Goal: Task Accomplishment & Management: Use online tool/utility

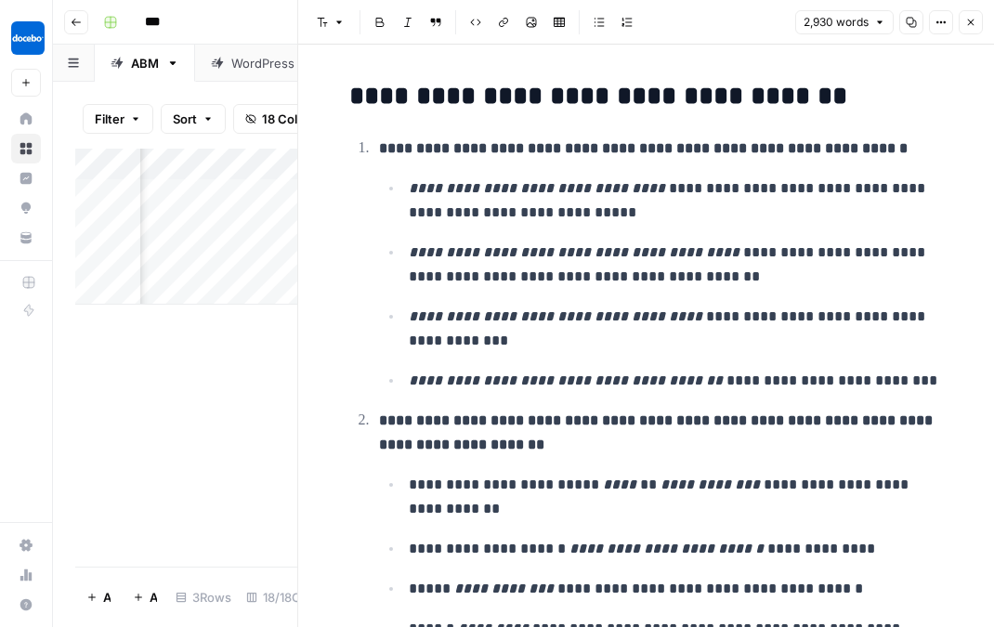
scroll to position [100, 0]
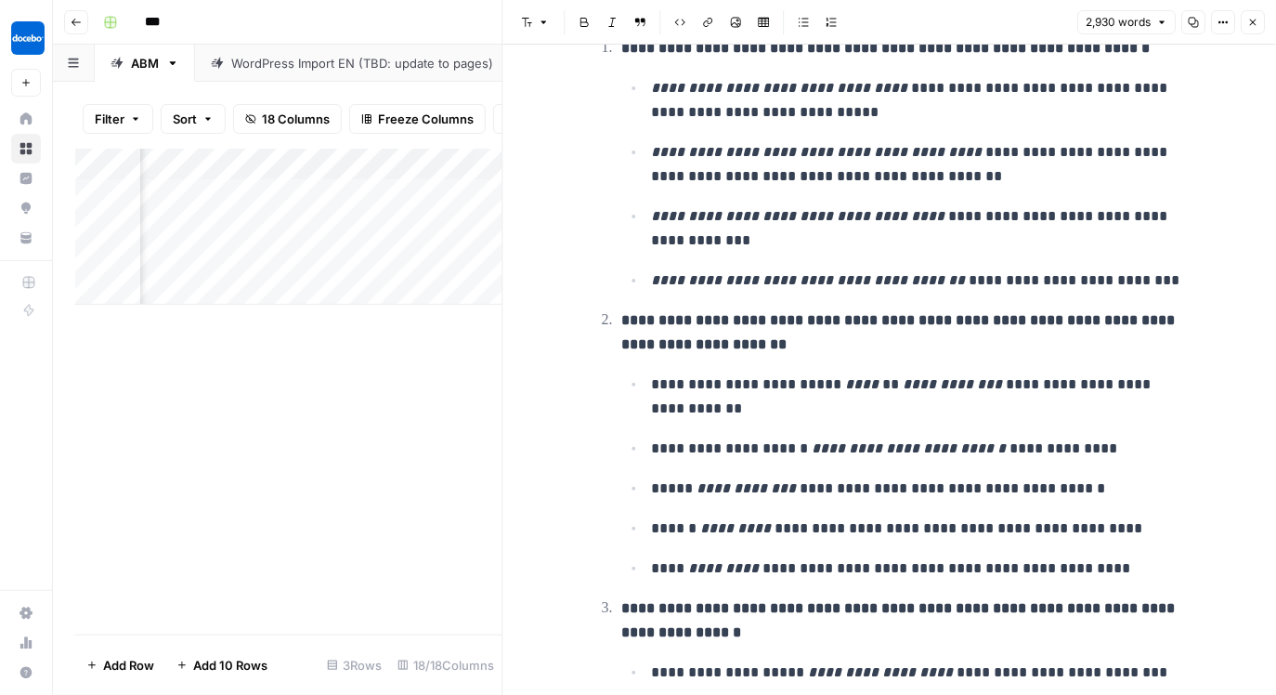
click at [993, 25] on icon "button" at bounding box center [1252, 22] width 11 height 11
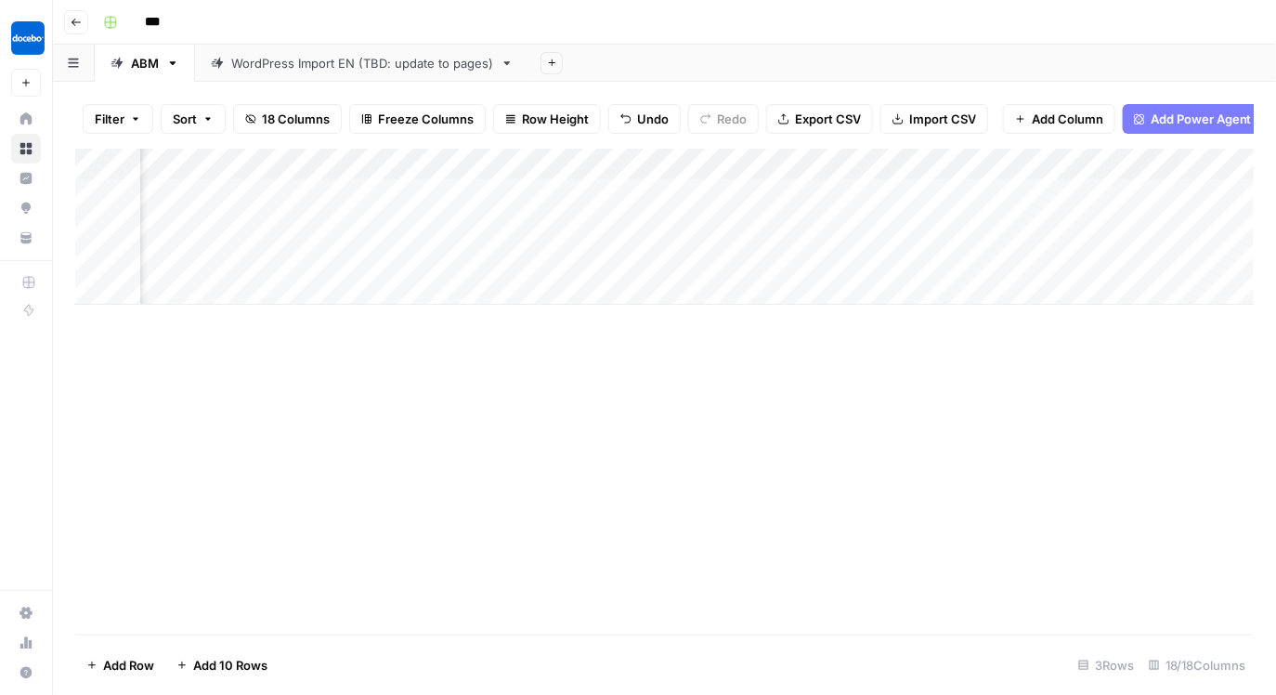
scroll to position [0, 1786]
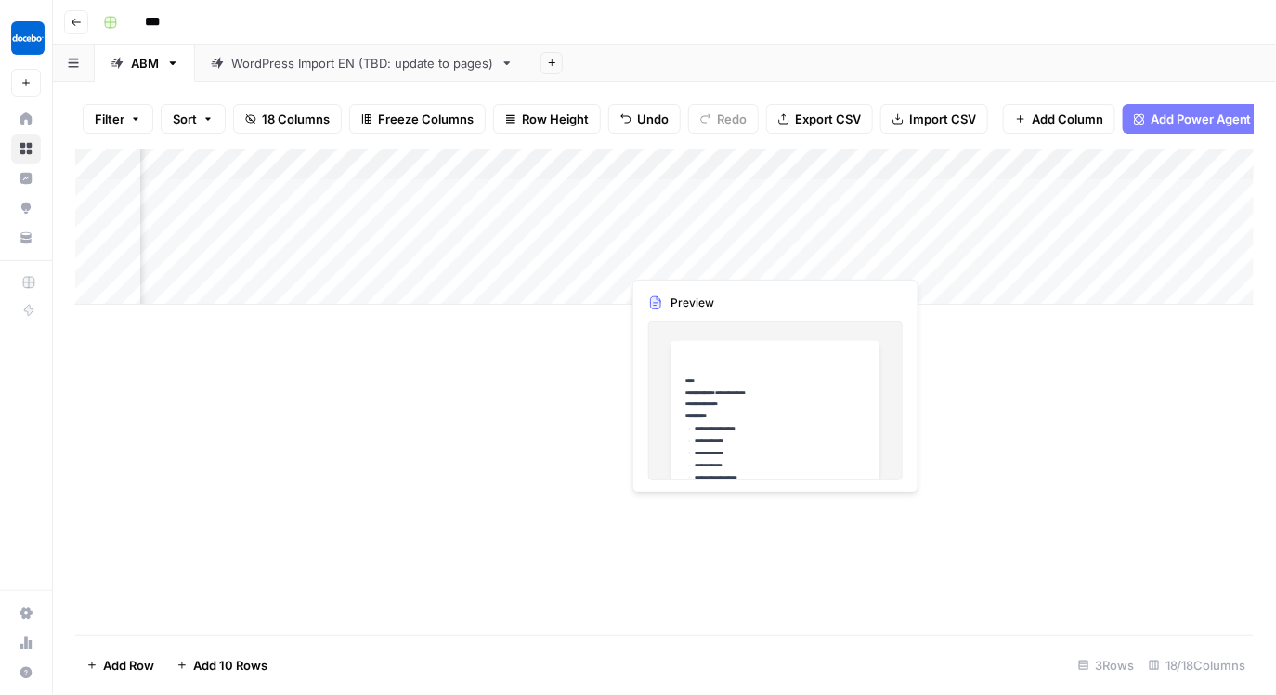
click at [766, 255] on div "Add Column" at bounding box center [665, 227] width 1180 height 156
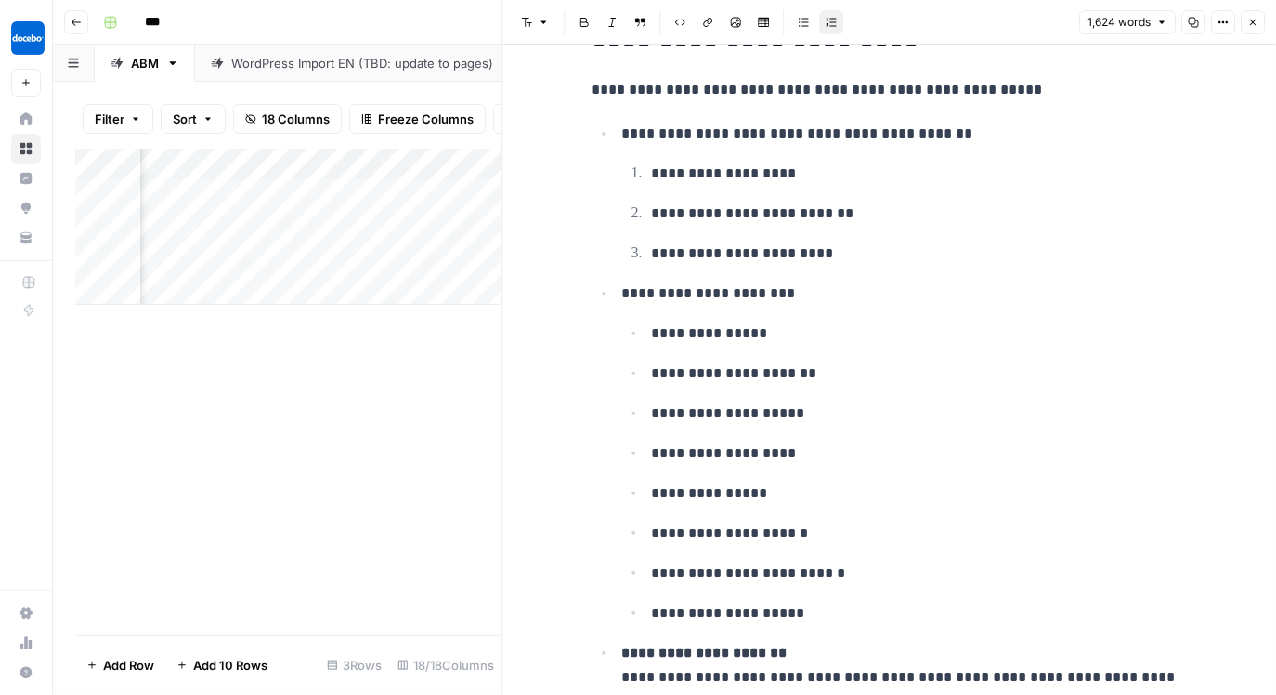
scroll to position [7340, 0]
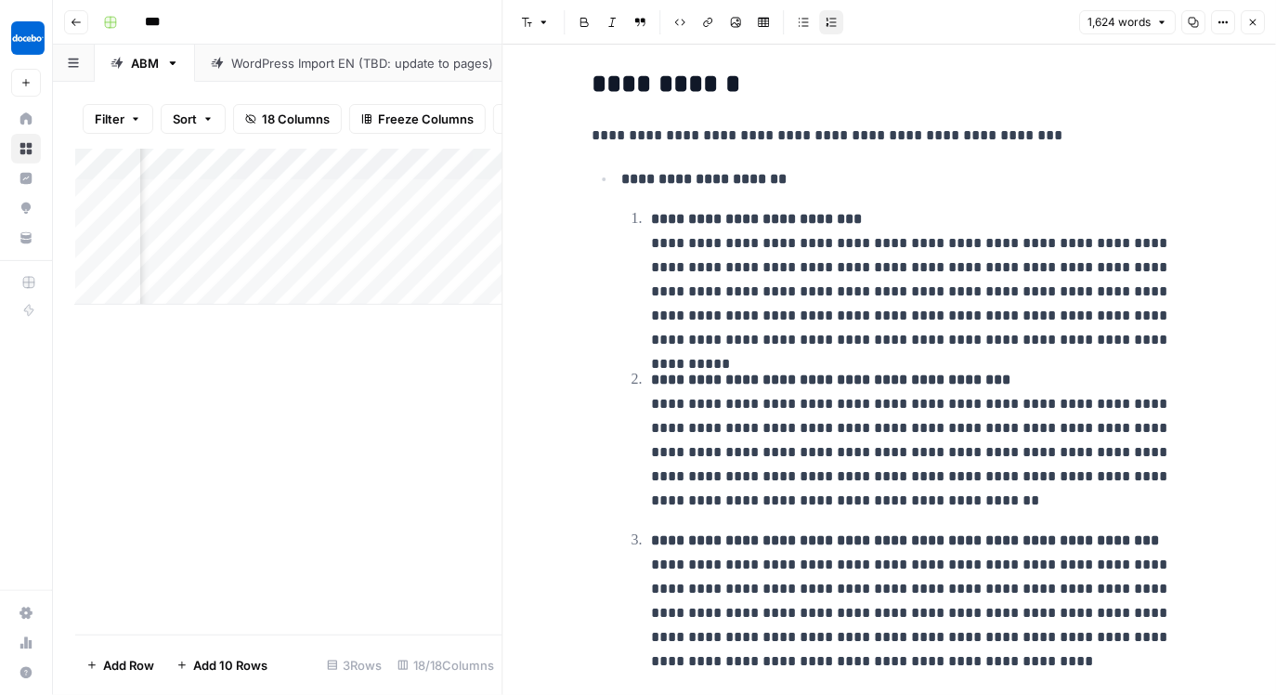
click at [993, 23] on icon "button" at bounding box center [1253, 23] width 7 height 7
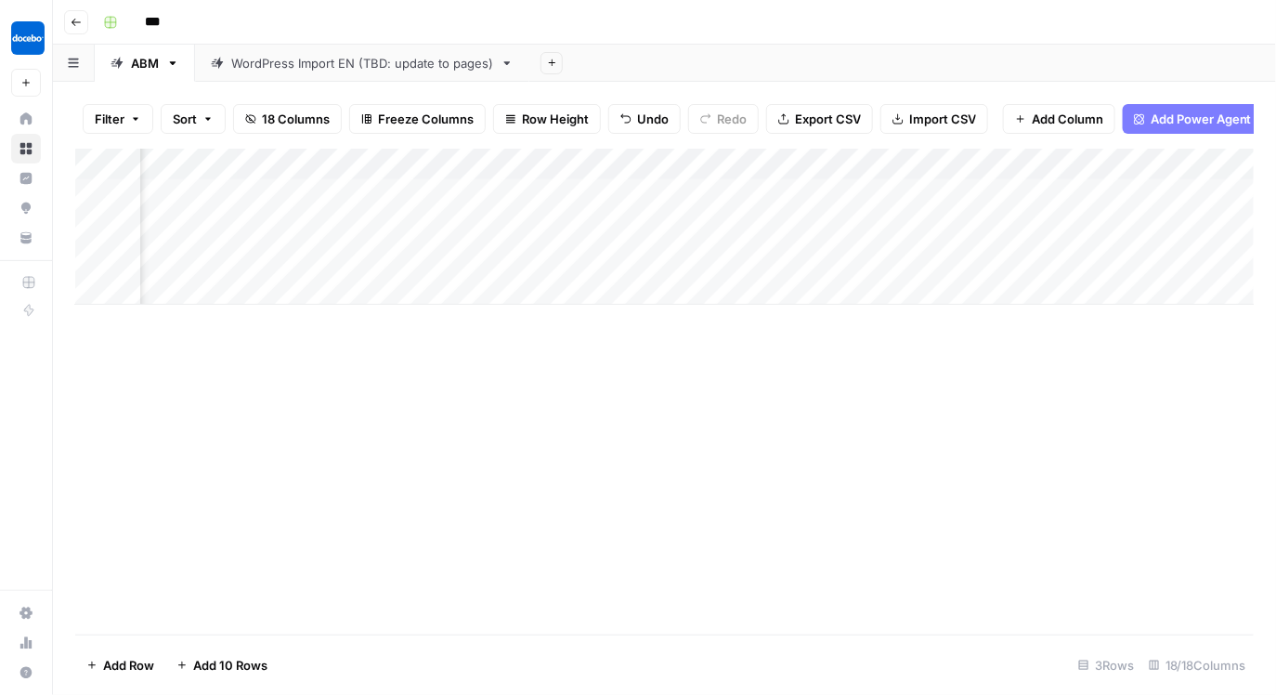
click at [873, 258] on div "Add Column" at bounding box center [665, 227] width 1180 height 156
click at [622, 245] on div "Add Column" at bounding box center [665, 227] width 1180 height 156
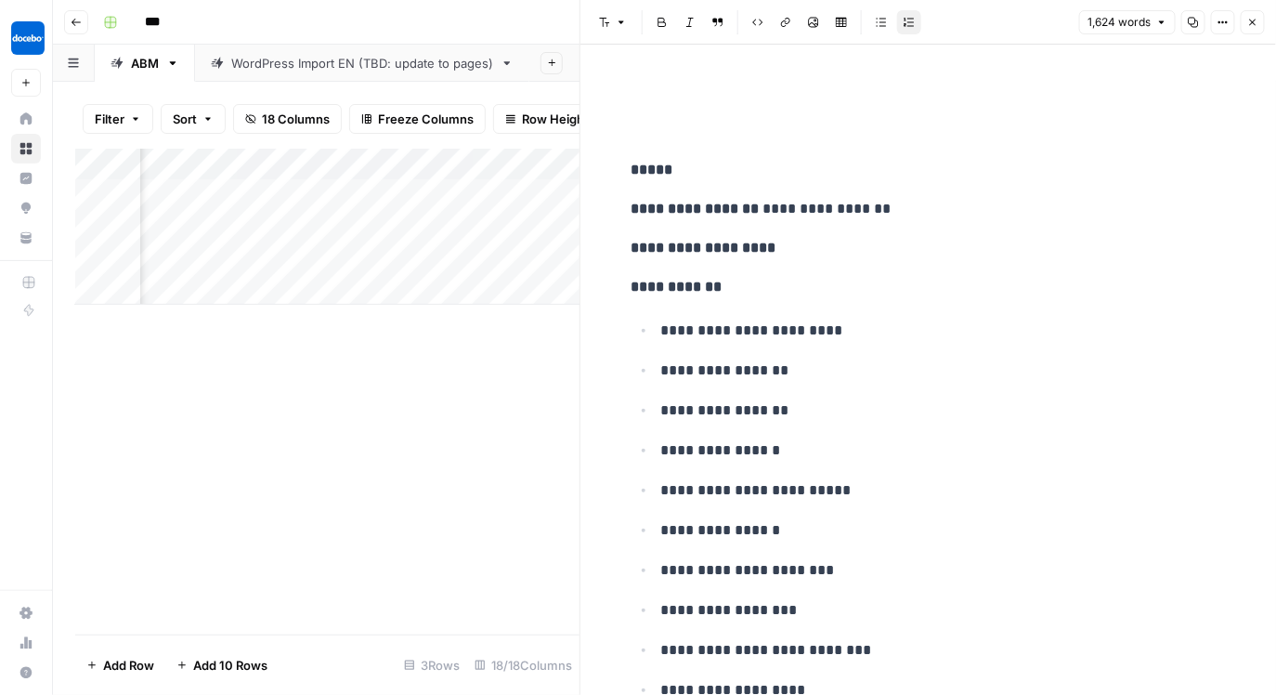
click at [993, 30] on button "Close" at bounding box center [1253, 22] width 24 height 24
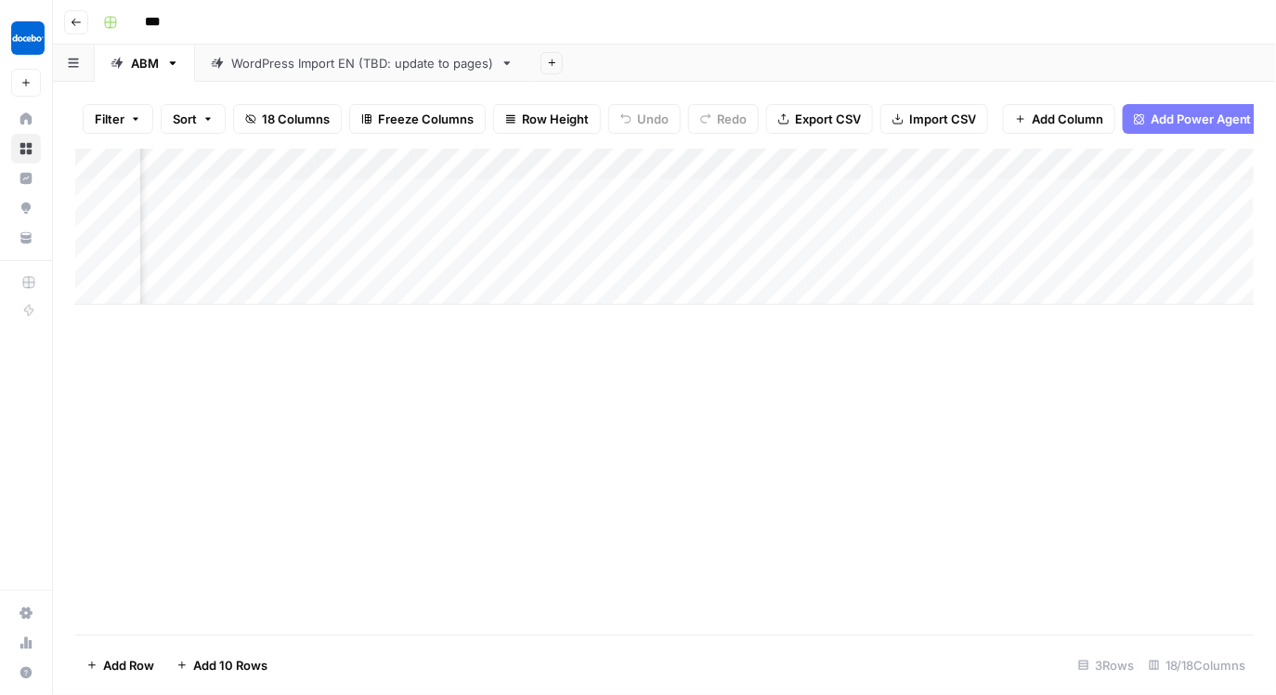
scroll to position [0, 257]
click at [765, 268] on div "Add Column" at bounding box center [665, 227] width 1180 height 156
type textarea "*****"
click at [821, 569] on div "Add Column" at bounding box center [664, 392] width 1179 height 486
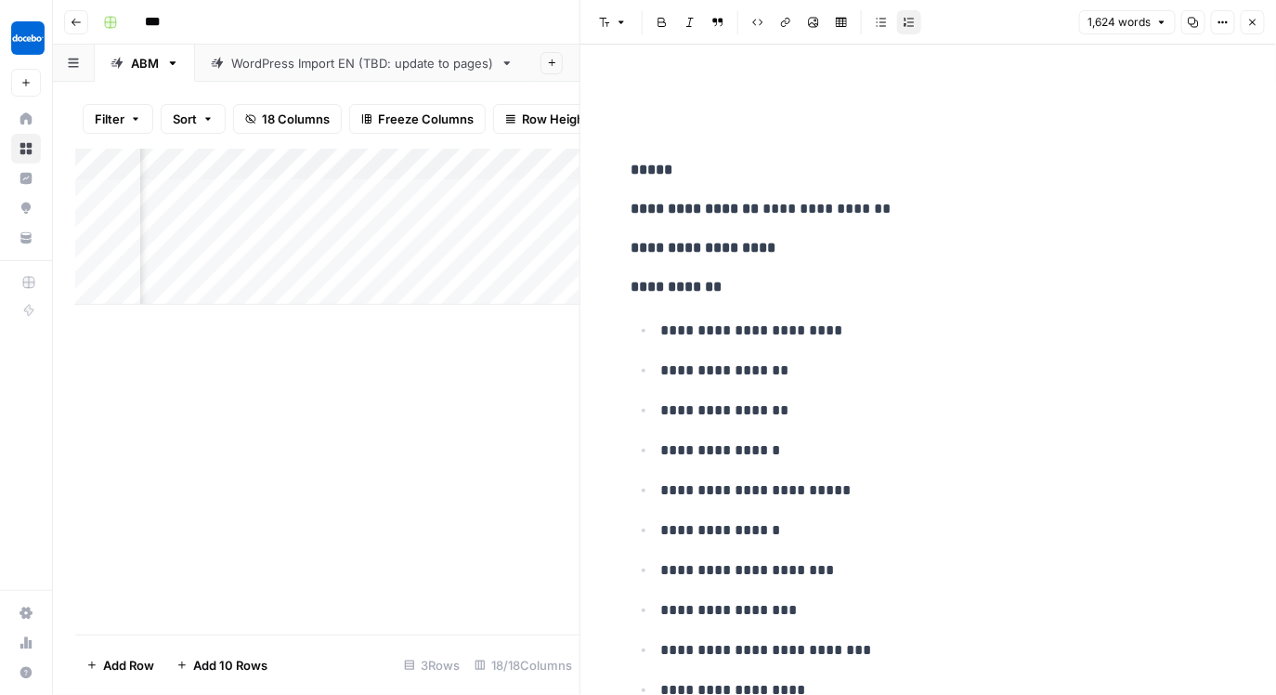
click at [993, 12] on button "Close" at bounding box center [1253, 22] width 24 height 24
click at [993, 21] on icon "button" at bounding box center [1253, 23] width 7 height 7
click at [993, 24] on icon "button" at bounding box center [1252, 22] width 11 height 11
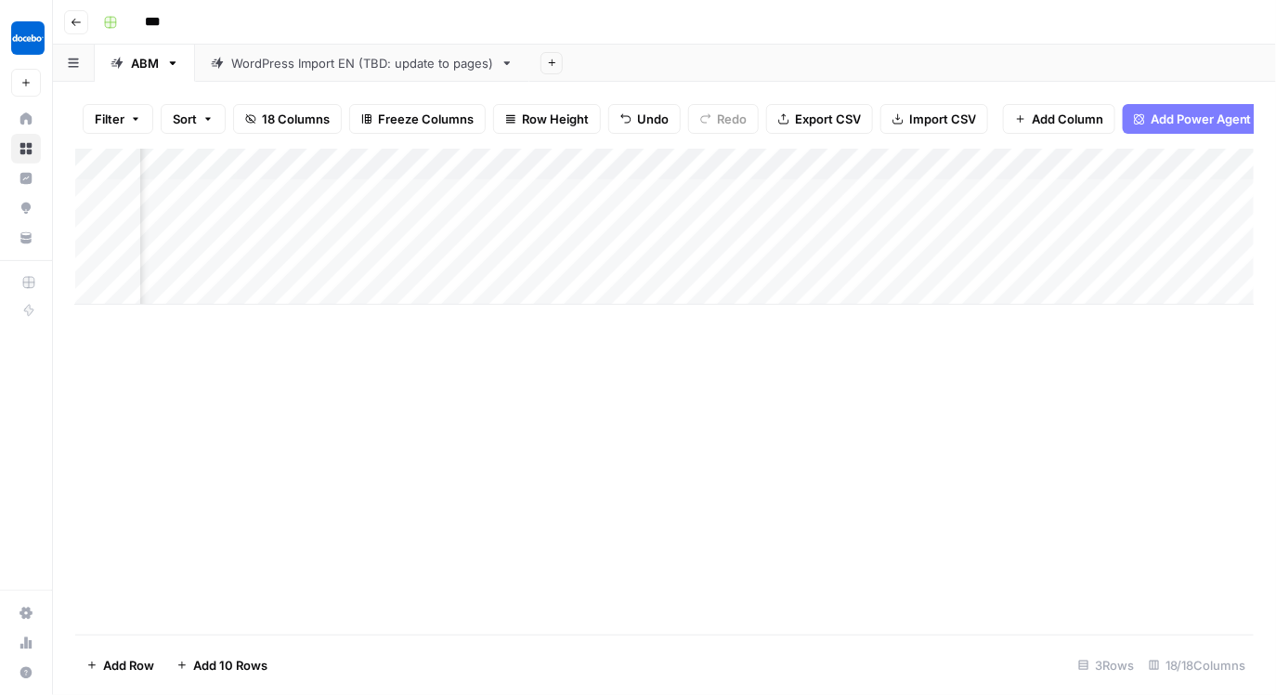
click at [946, 278] on div "Add Column" at bounding box center [665, 227] width 1180 height 156
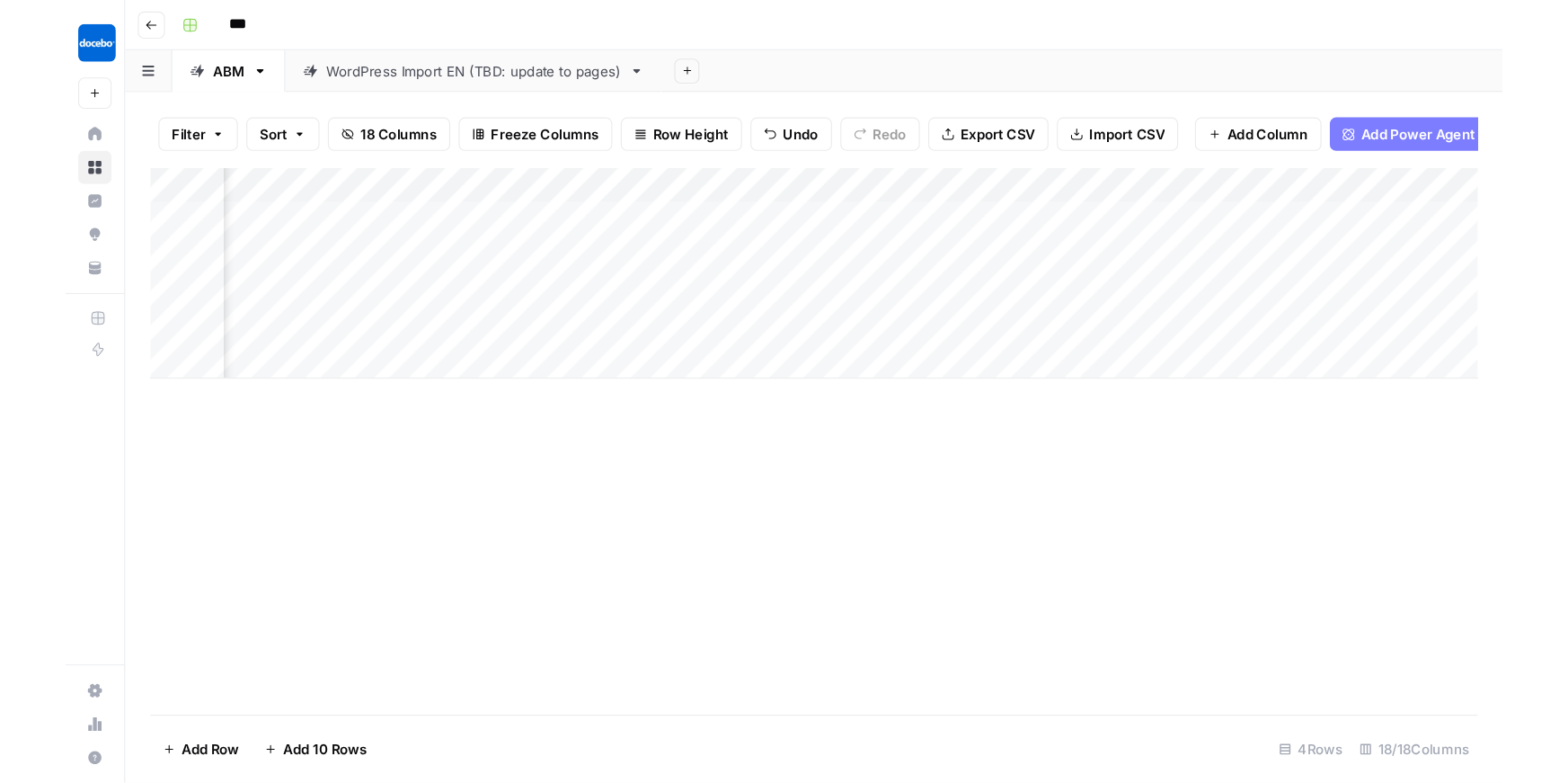
scroll to position [0, 1626]
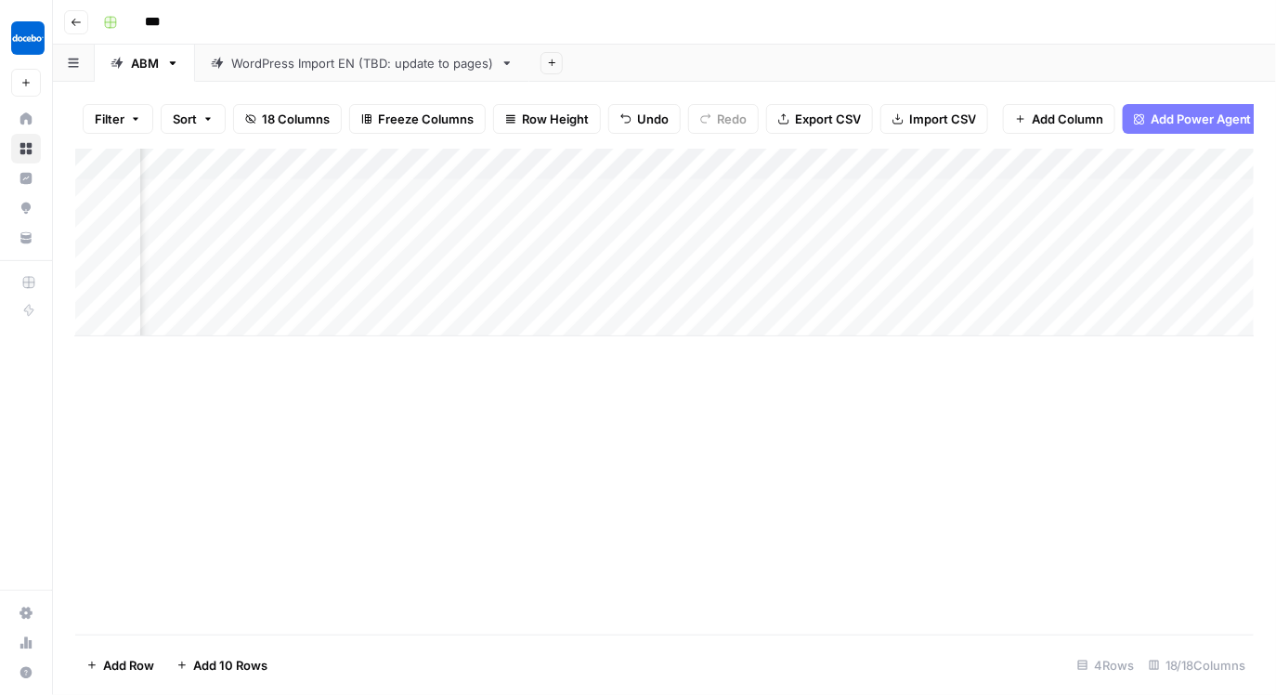
click at [917, 257] on div "Add Column" at bounding box center [665, 243] width 1180 height 188
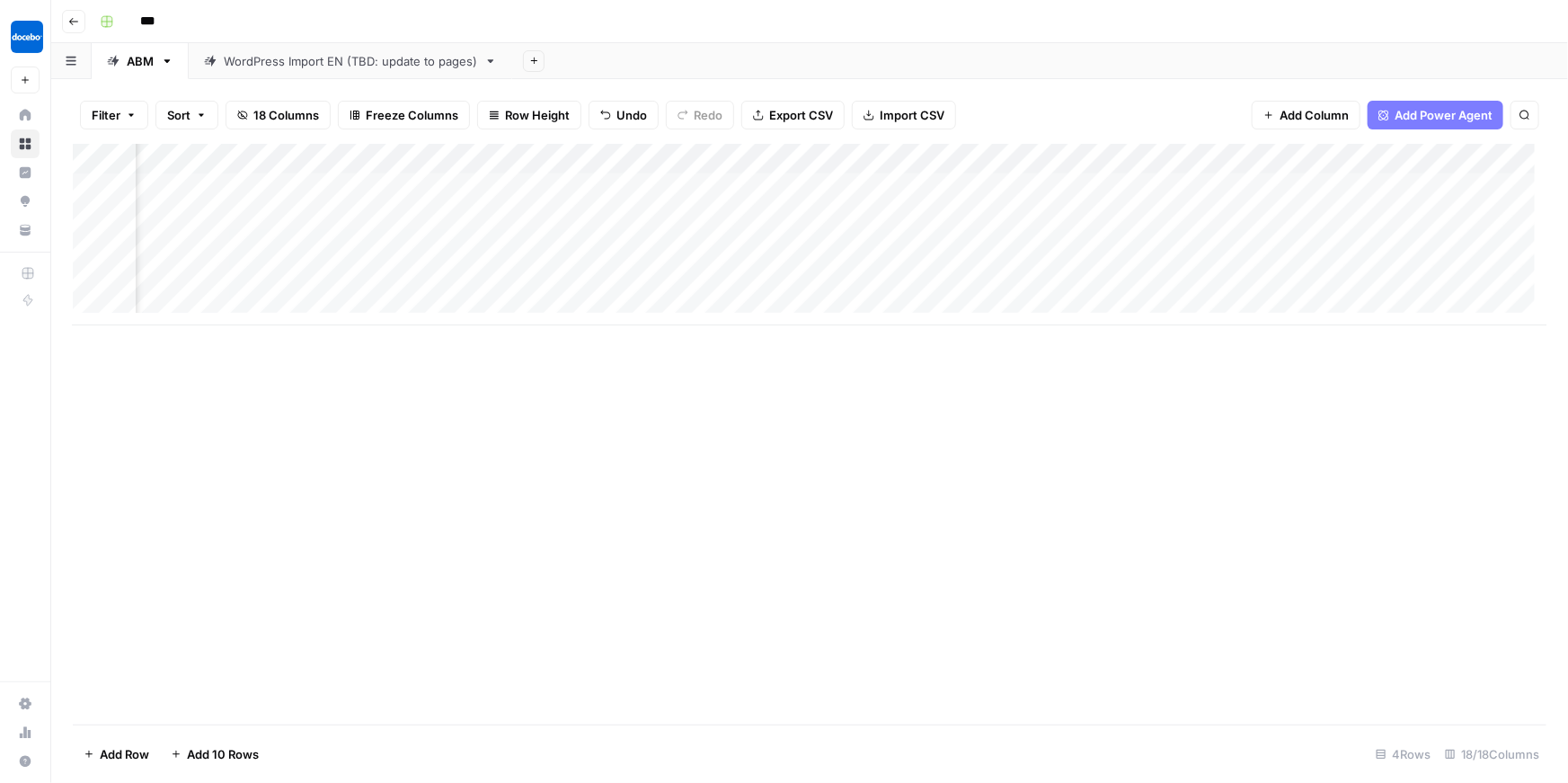
scroll to position [0, 361]
click at [961, 246] on div "Add Column" at bounding box center [809, 235] width 1473 height 182
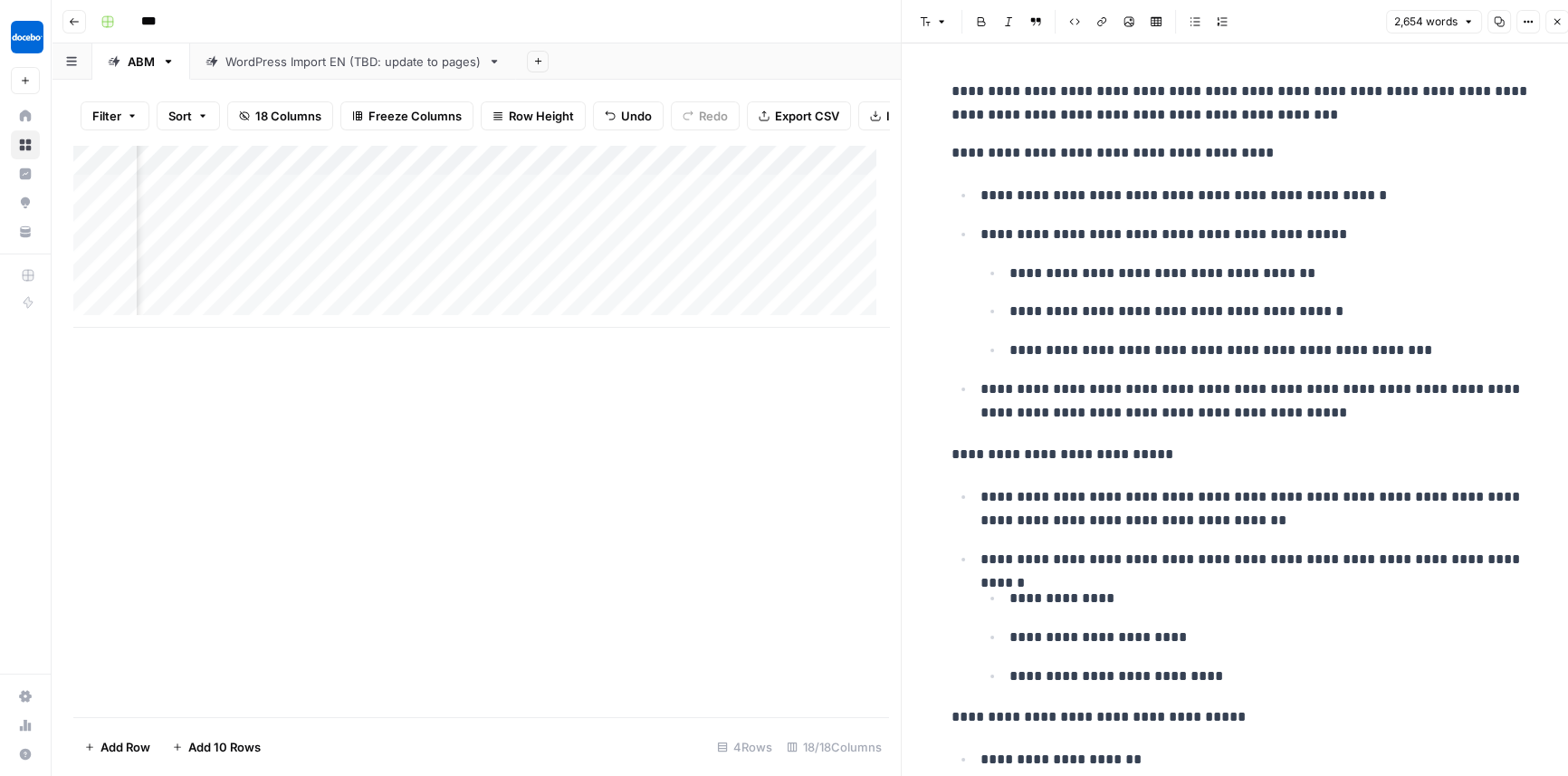
click at [968, 29] on button "Close" at bounding box center [1556, 21] width 23 height 23
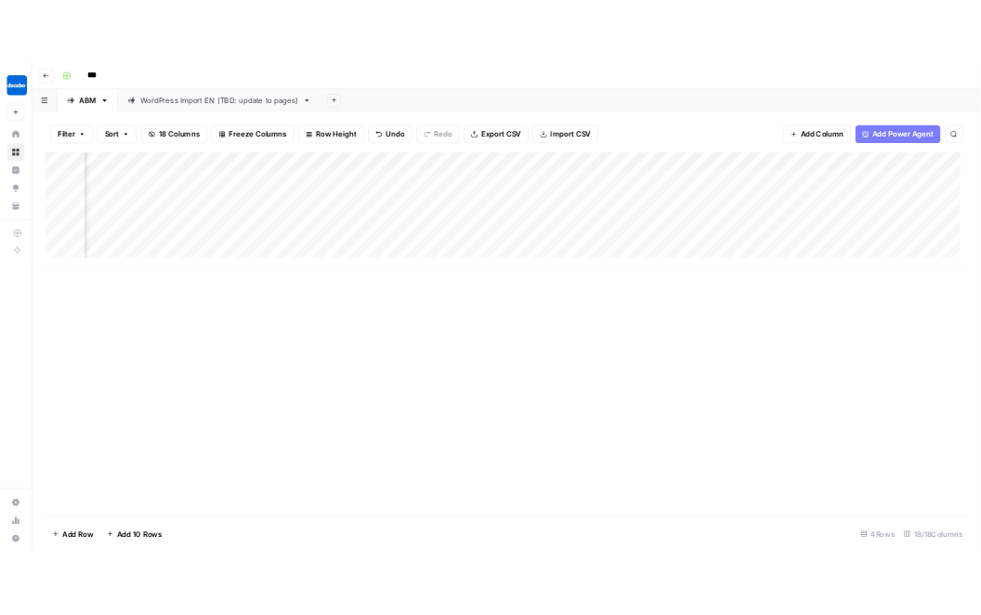
scroll to position [0, 929]
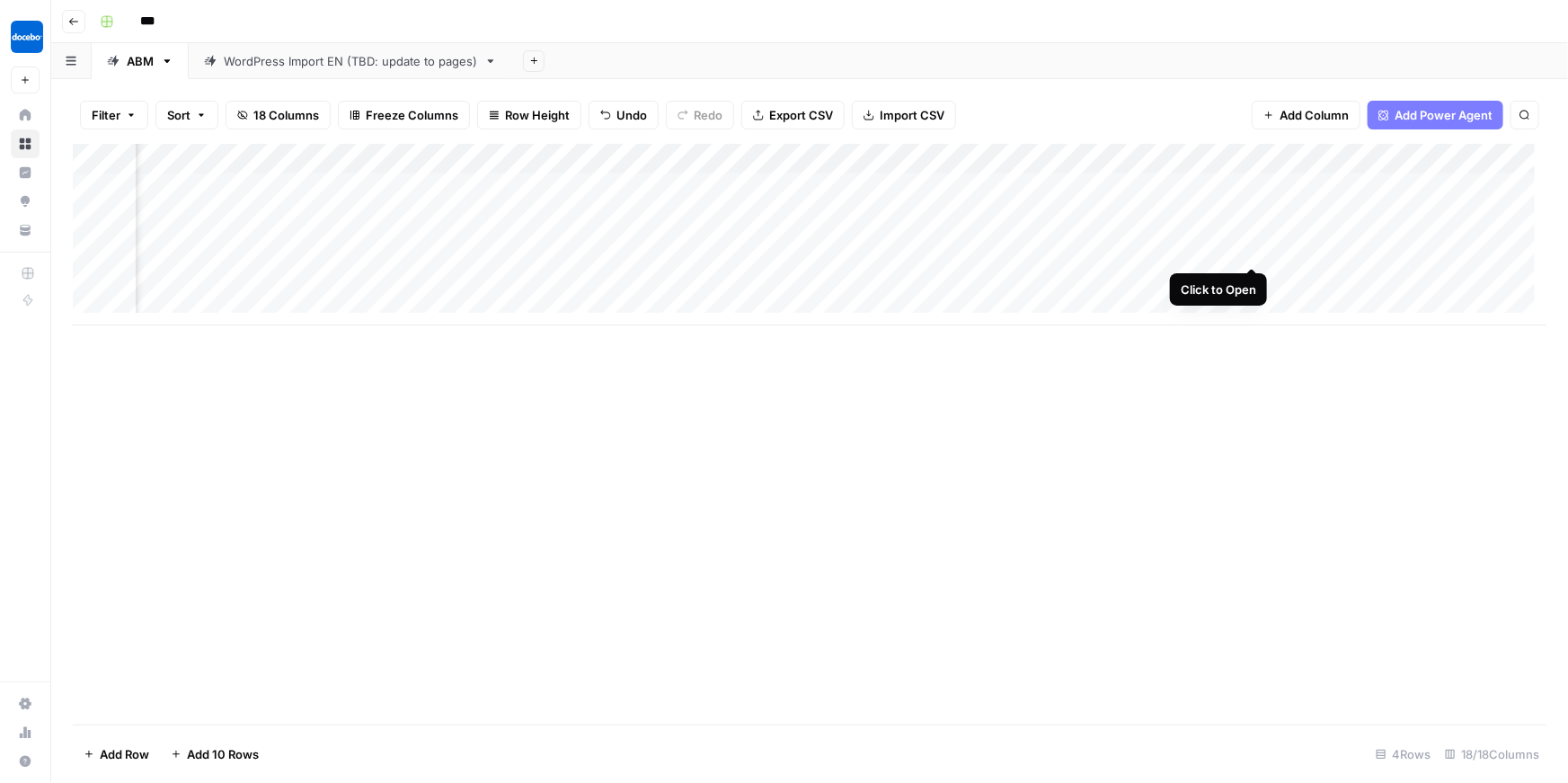
click at [961, 251] on div "Add Column" at bounding box center [809, 235] width 1473 height 182
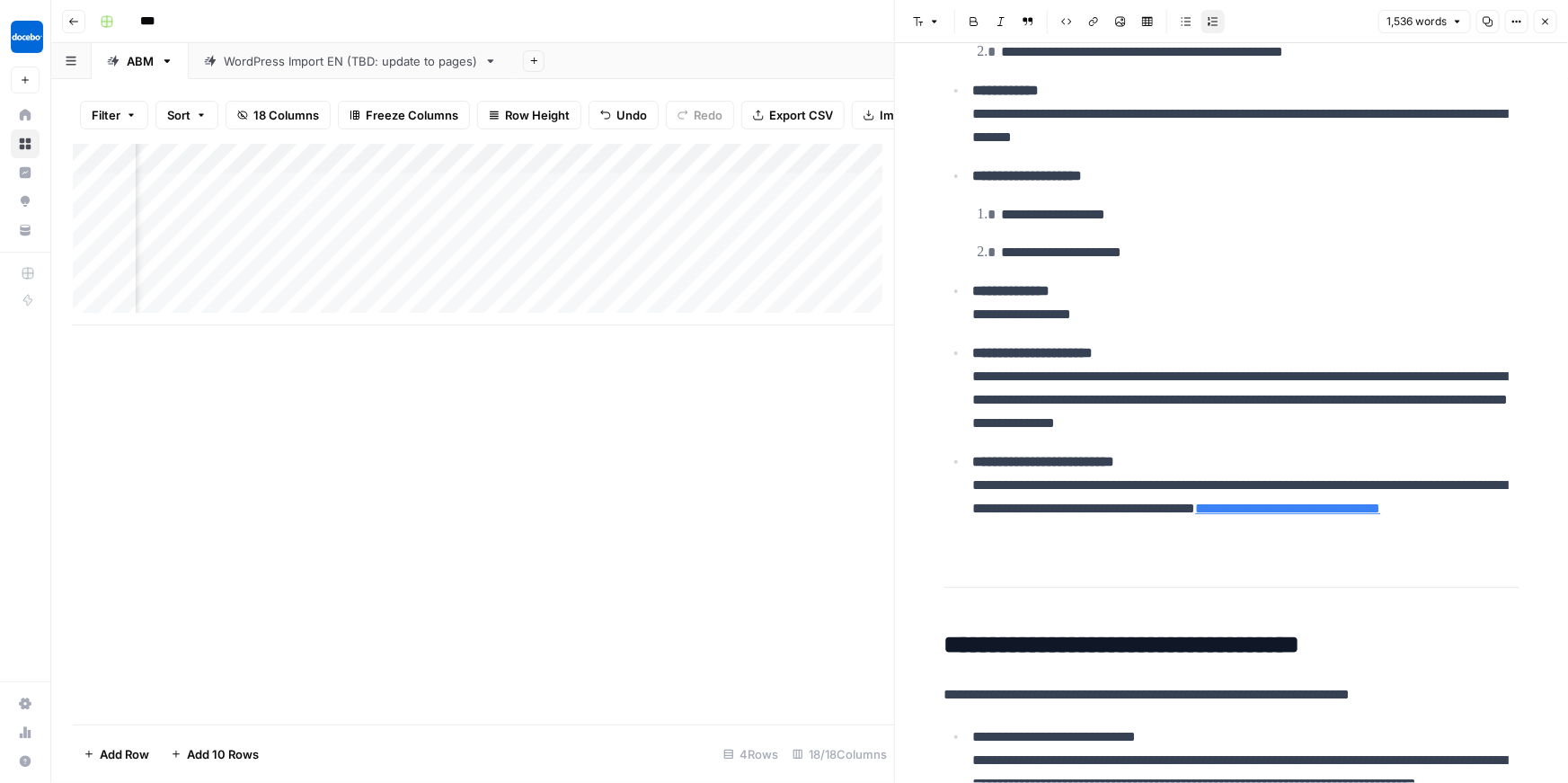
scroll to position [0, 1130]
click at [538, 261] on div "Add Column" at bounding box center [483, 235] width 821 height 182
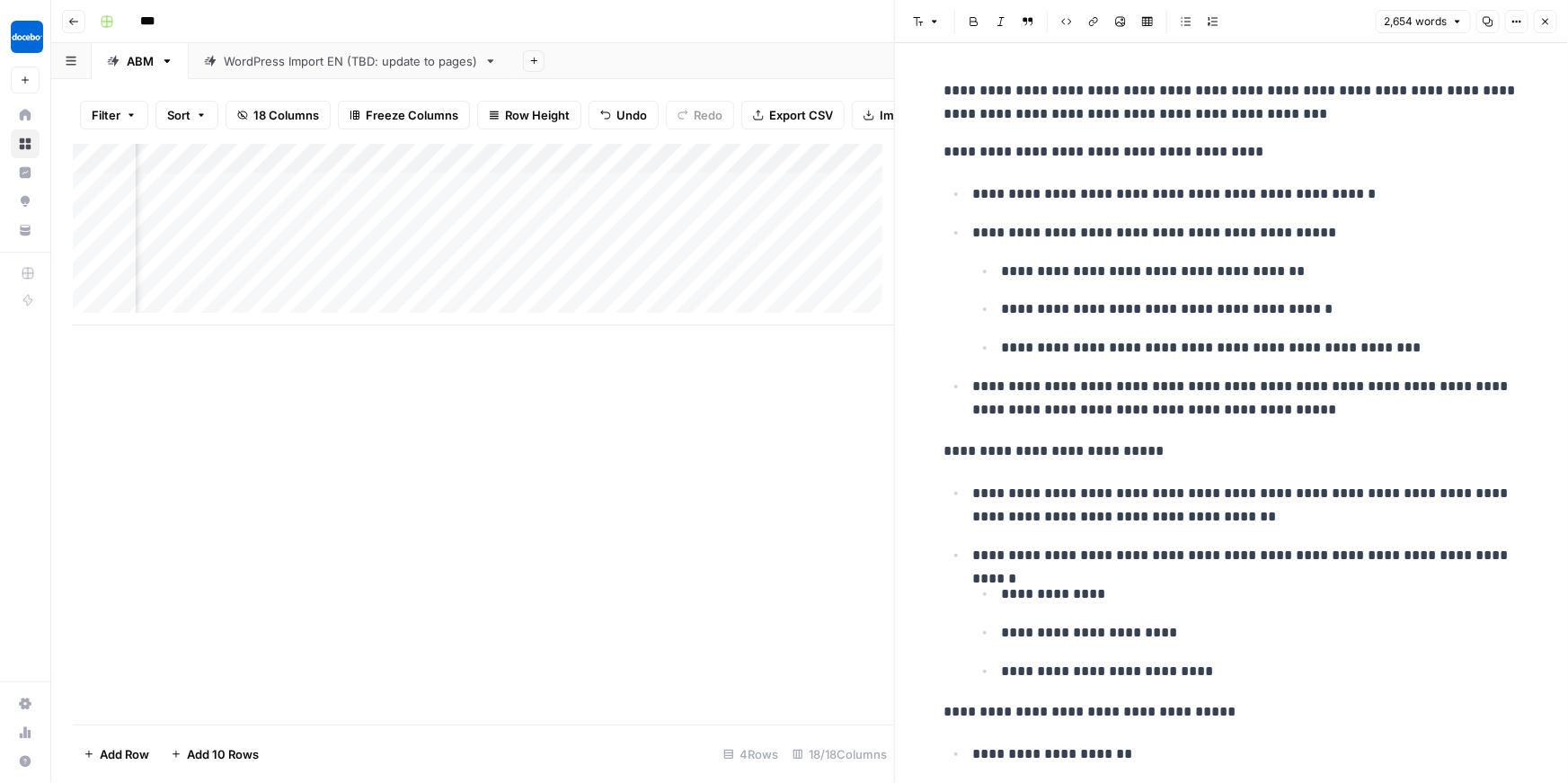
scroll to position [0, 1558]
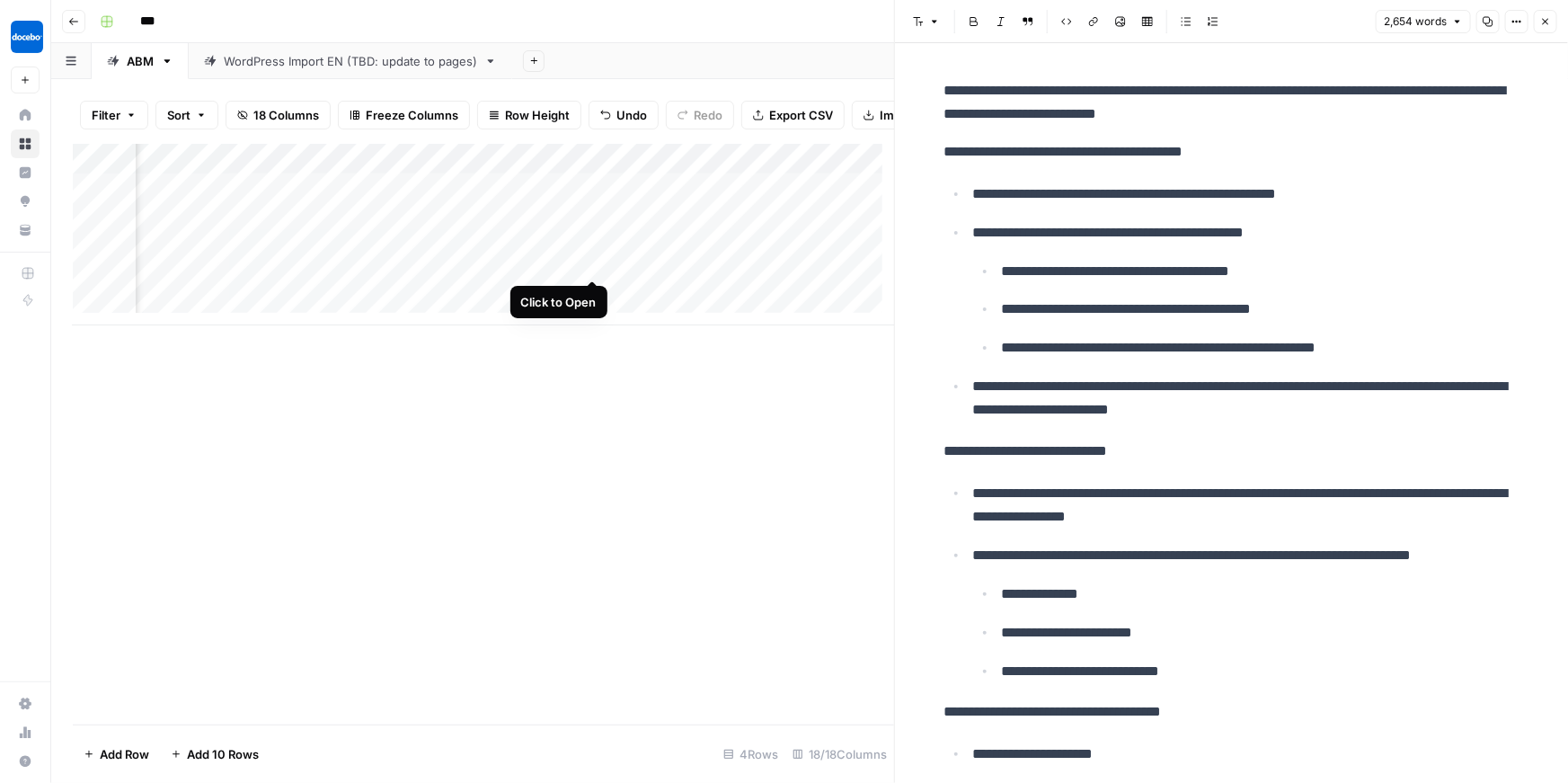
click at [592, 262] on div "Add Column" at bounding box center [483, 235] width 821 height 182
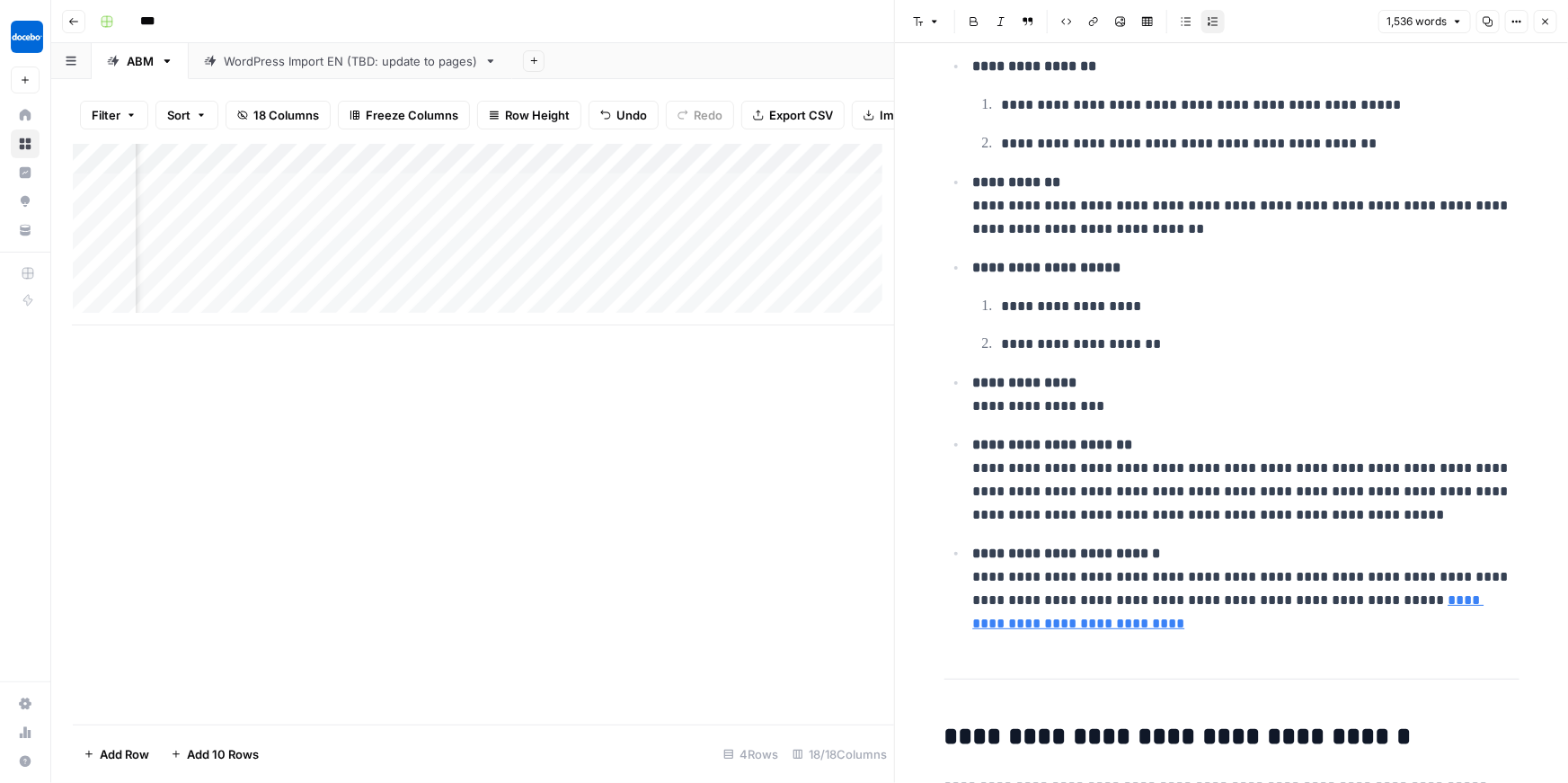
scroll to position [324, 0]
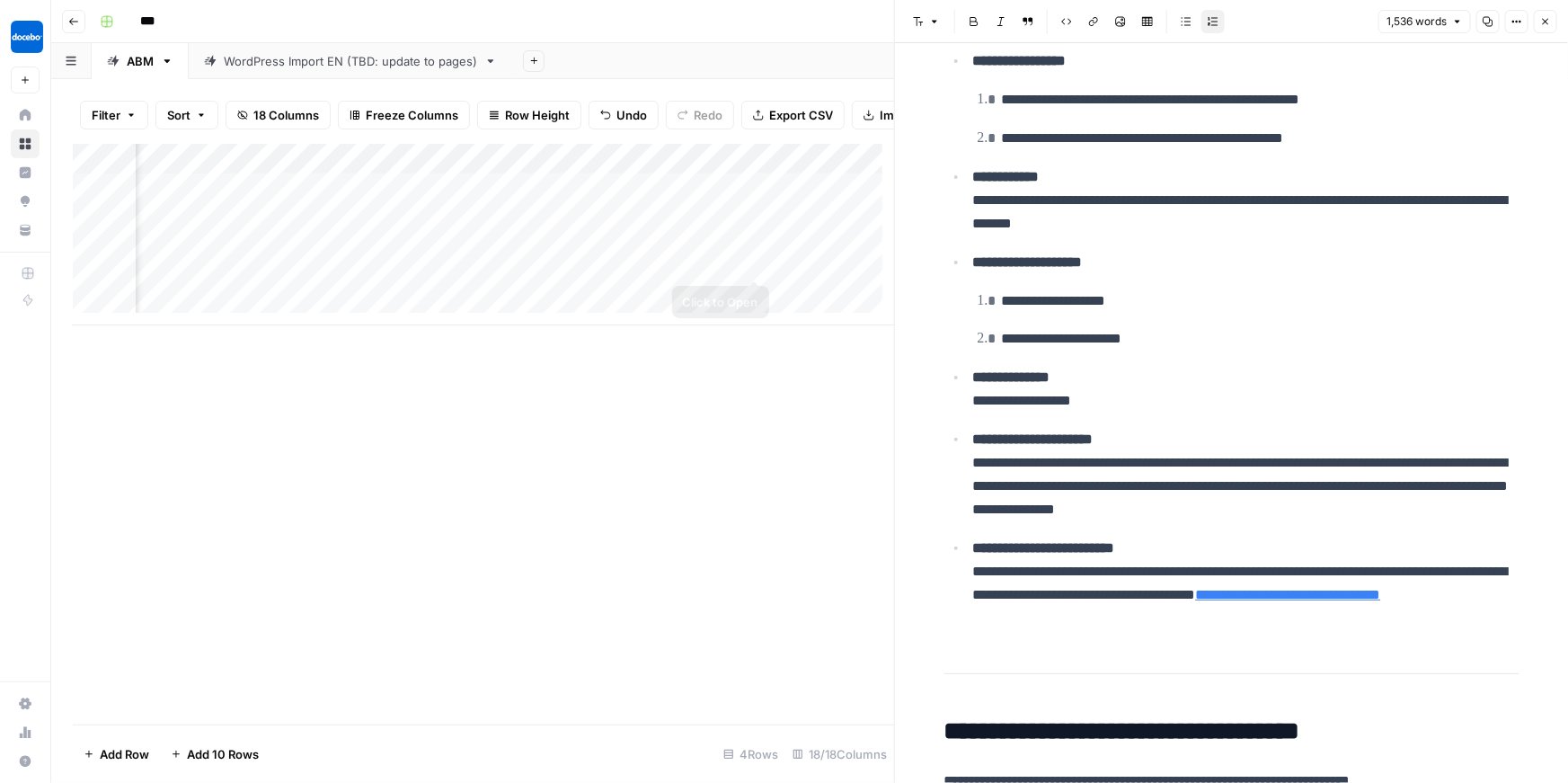
click at [753, 262] on div "Add Column" at bounding box center [483, 235] width 821 height 182
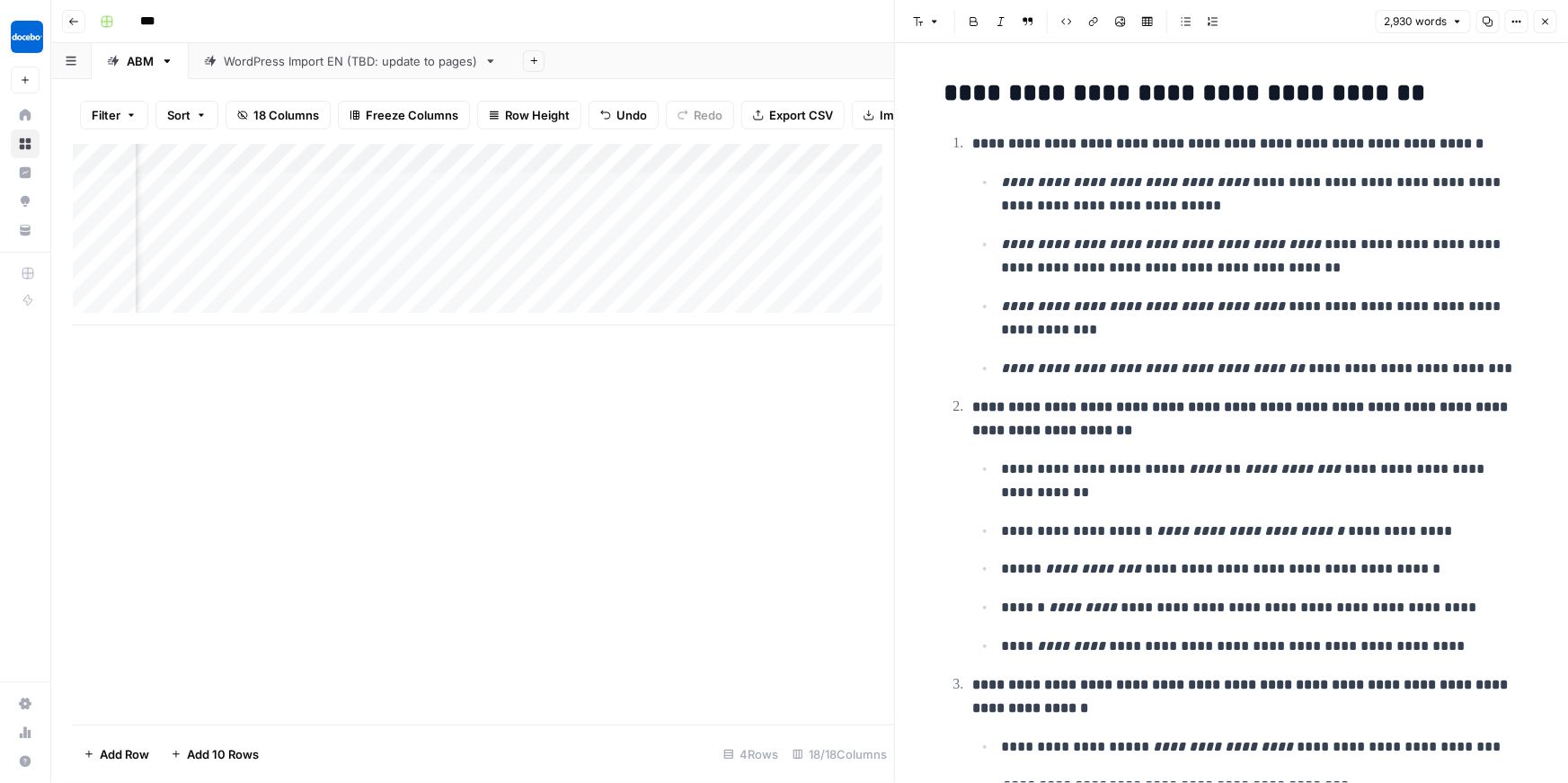
scroll to position [0, 1766]
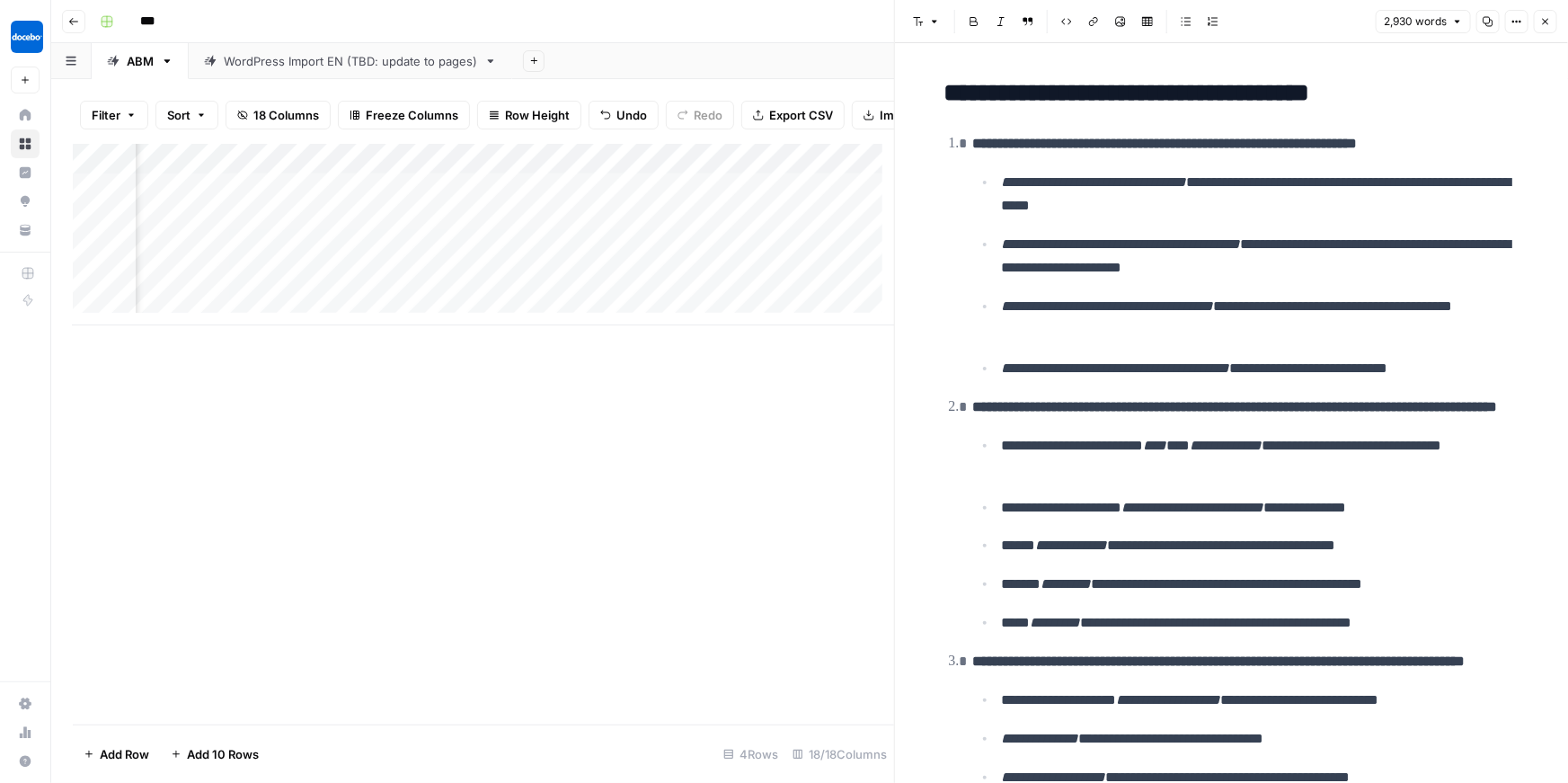
click at [385, 256] on div "Add Column" at bounding box center [483, 235] width 821 height 182
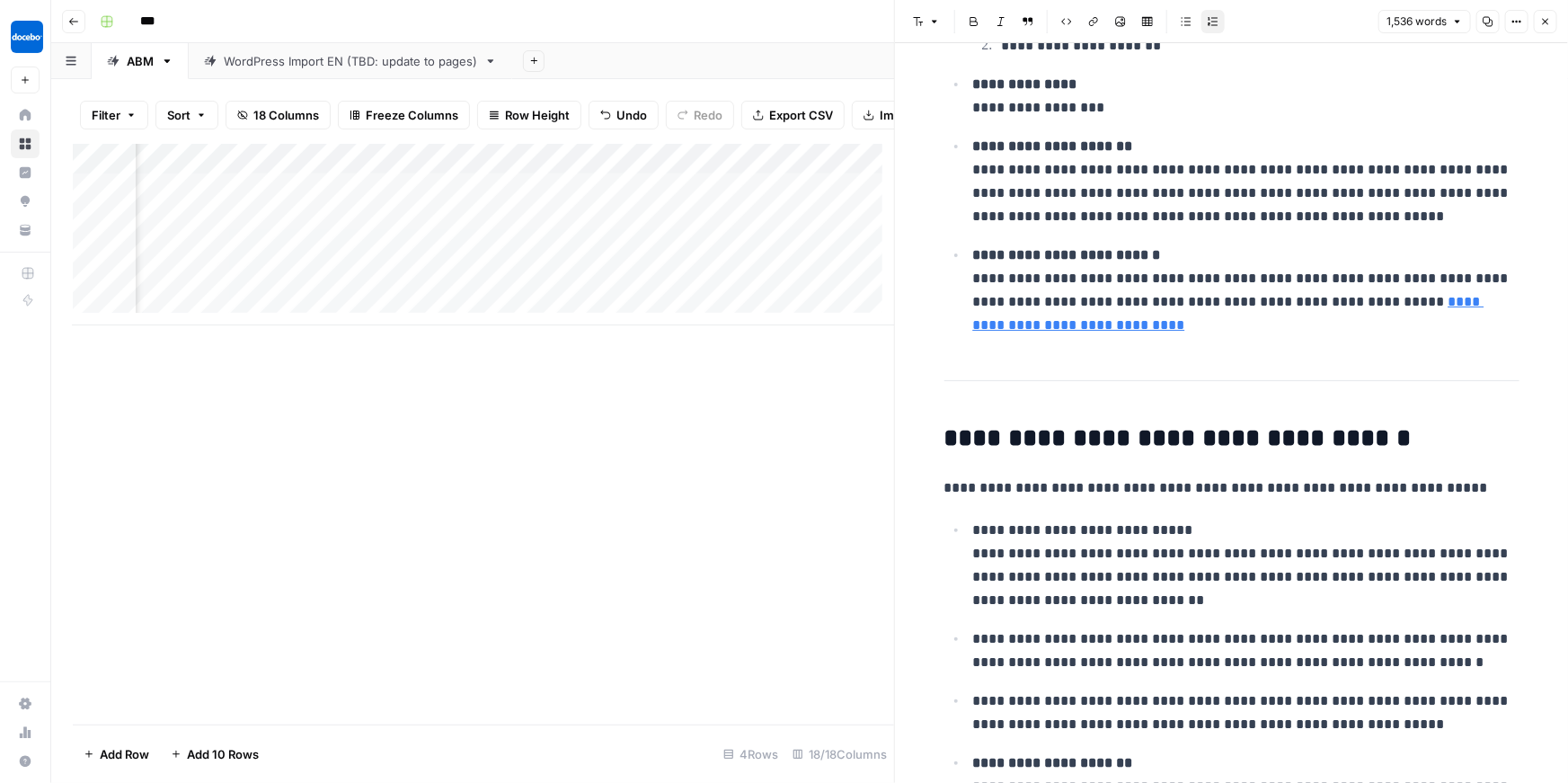
scroll to position [616, 0]
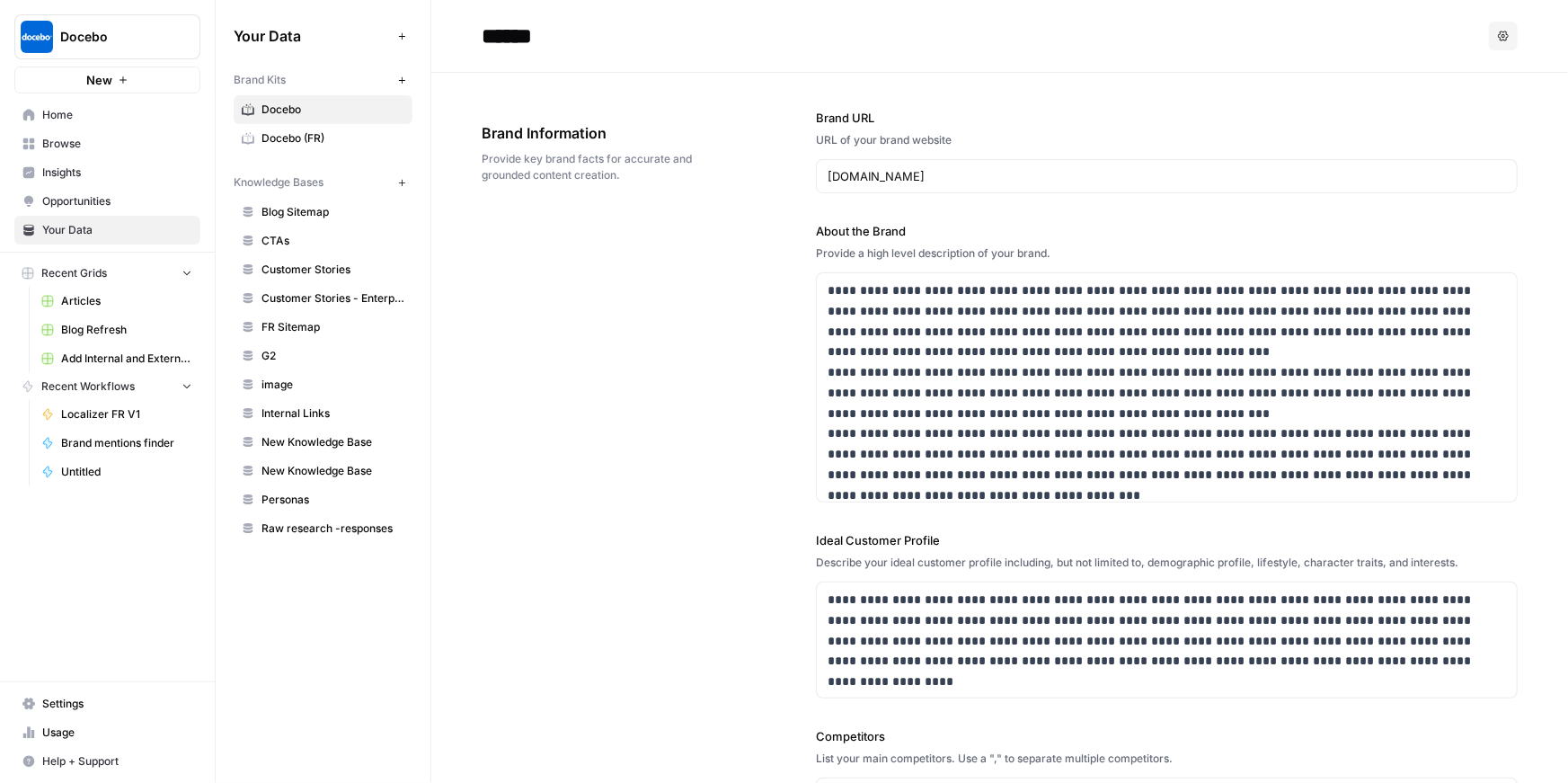
scroll to position [10, 0]
